Goal: Obtain resource: Obtain resource

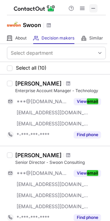
click at [95, 9] on span at bounding box center [94, 9] width 6 height 6
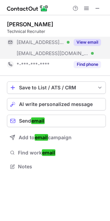
scroll to position [161, 110]
click at [82, 43] on button "View email" at bounding box center [87, 42] width 27 height 7
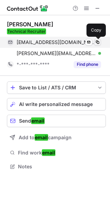
click at [98, 43] on span at bounding box center [98, 42] width 6 height 6
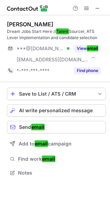
scroll to position [168, 110]
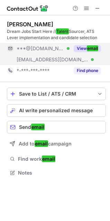
click at [90, 47] on em "email" at bounding box center [92, 48] width 11 height 6
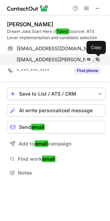
click at [100, 57] on span at bounding box center [98, 60] width 6 height 6
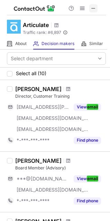
click at [94, 10] on span at bounding box center [94, 9] width 6 height 6
